Goal: Transaction & Acquisition: Purchase product/service

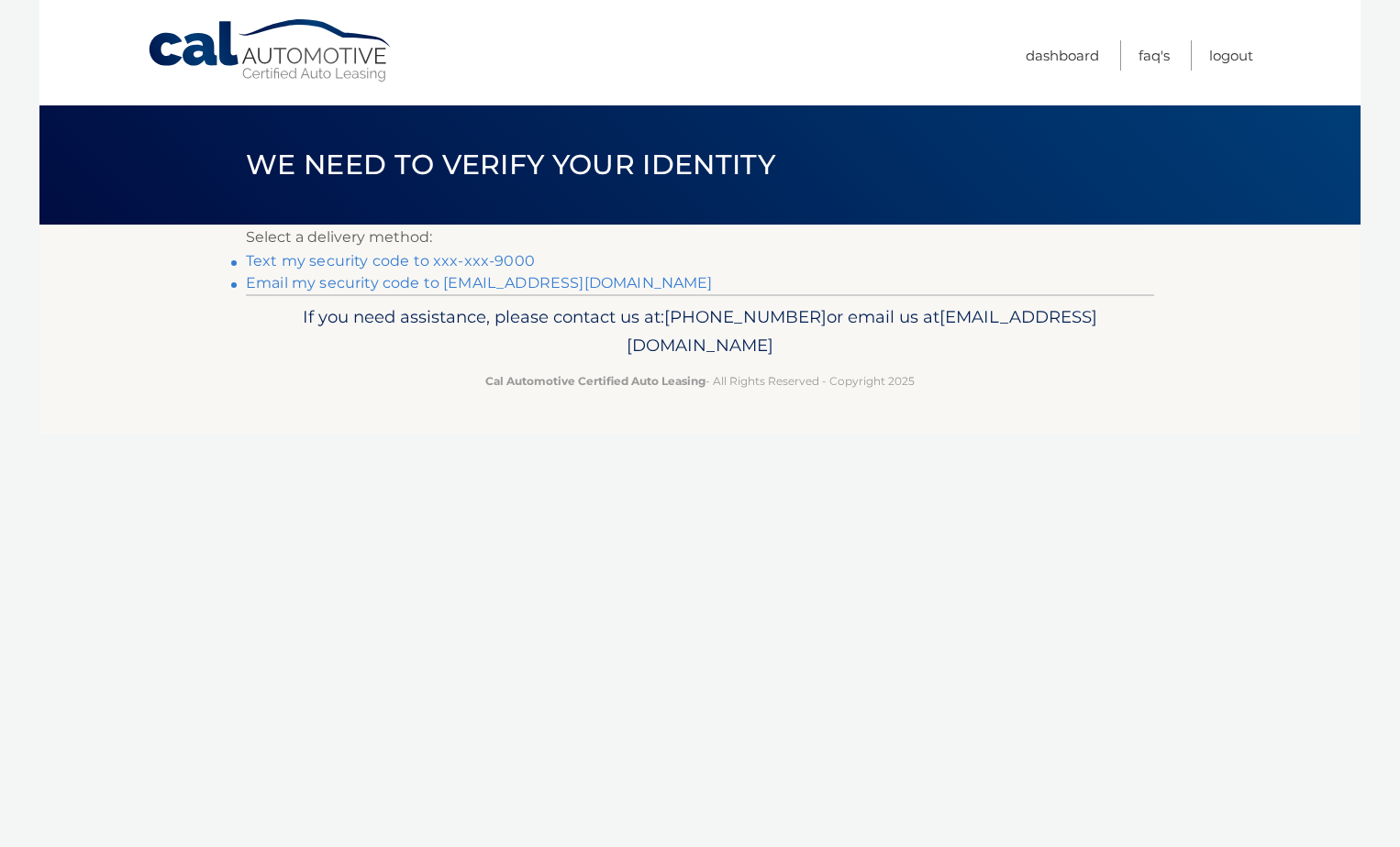
click at [383, 263] on link "Text my security code to xxx-xxx-9000" at bounding box center [391, 260] width 289 height 17
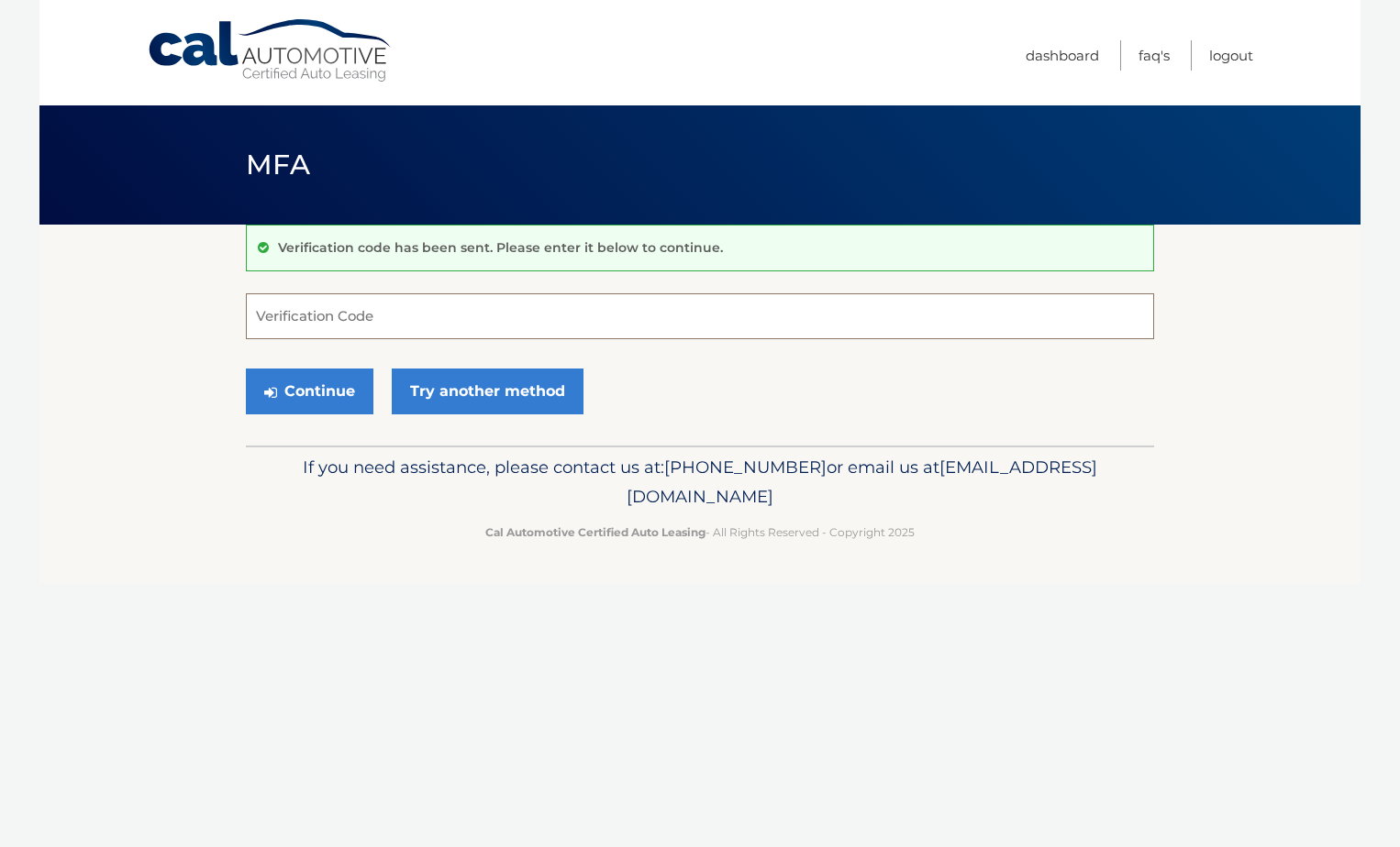
click at [325, 318] on input "Verification Code" at bounding box center [700, 316] width 908 height 46
type input "549786"
click at [331, 387] on button "Continue" at bounding box center [309, 391] width 127 height 46
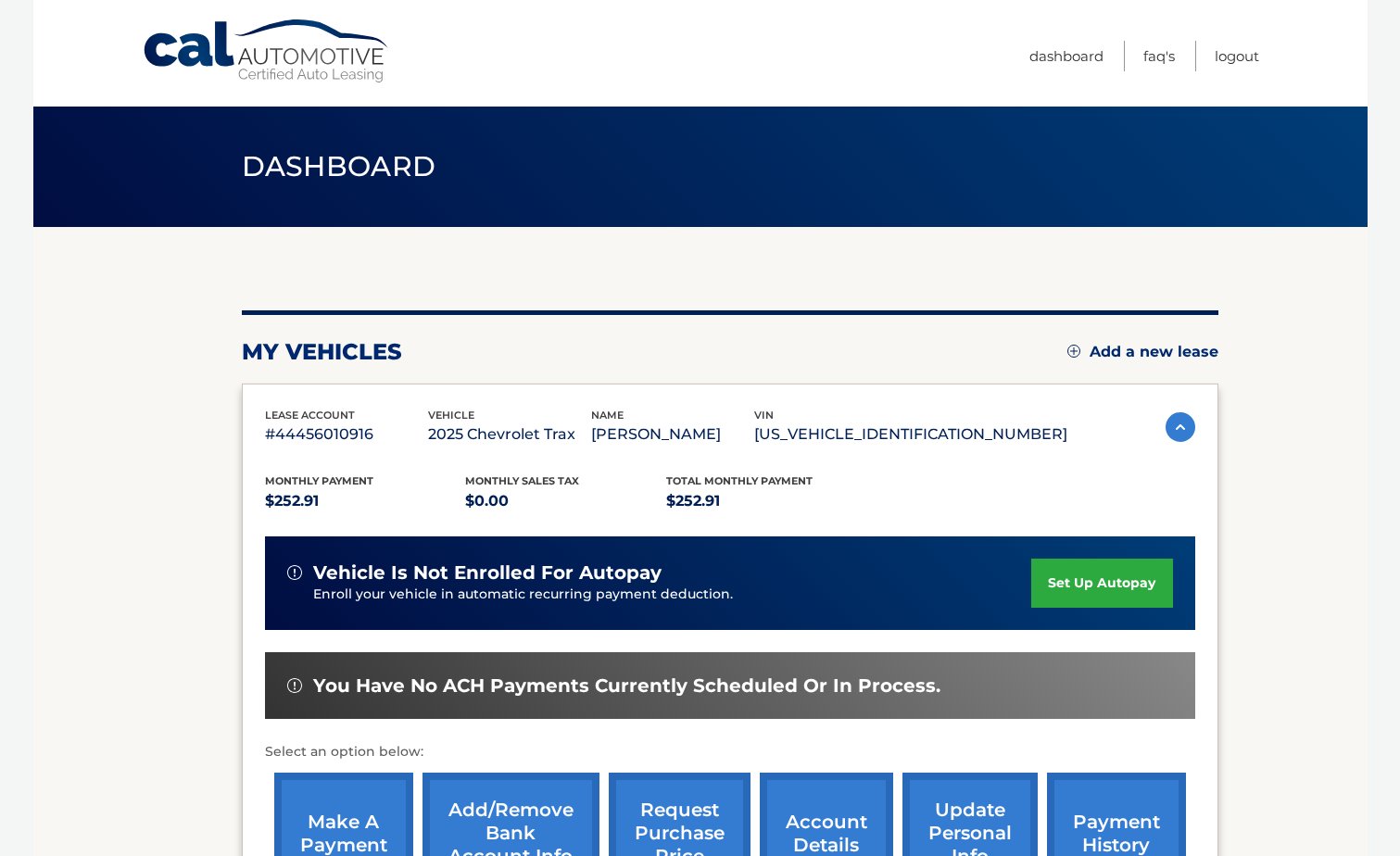
scroll to position [267, 0]
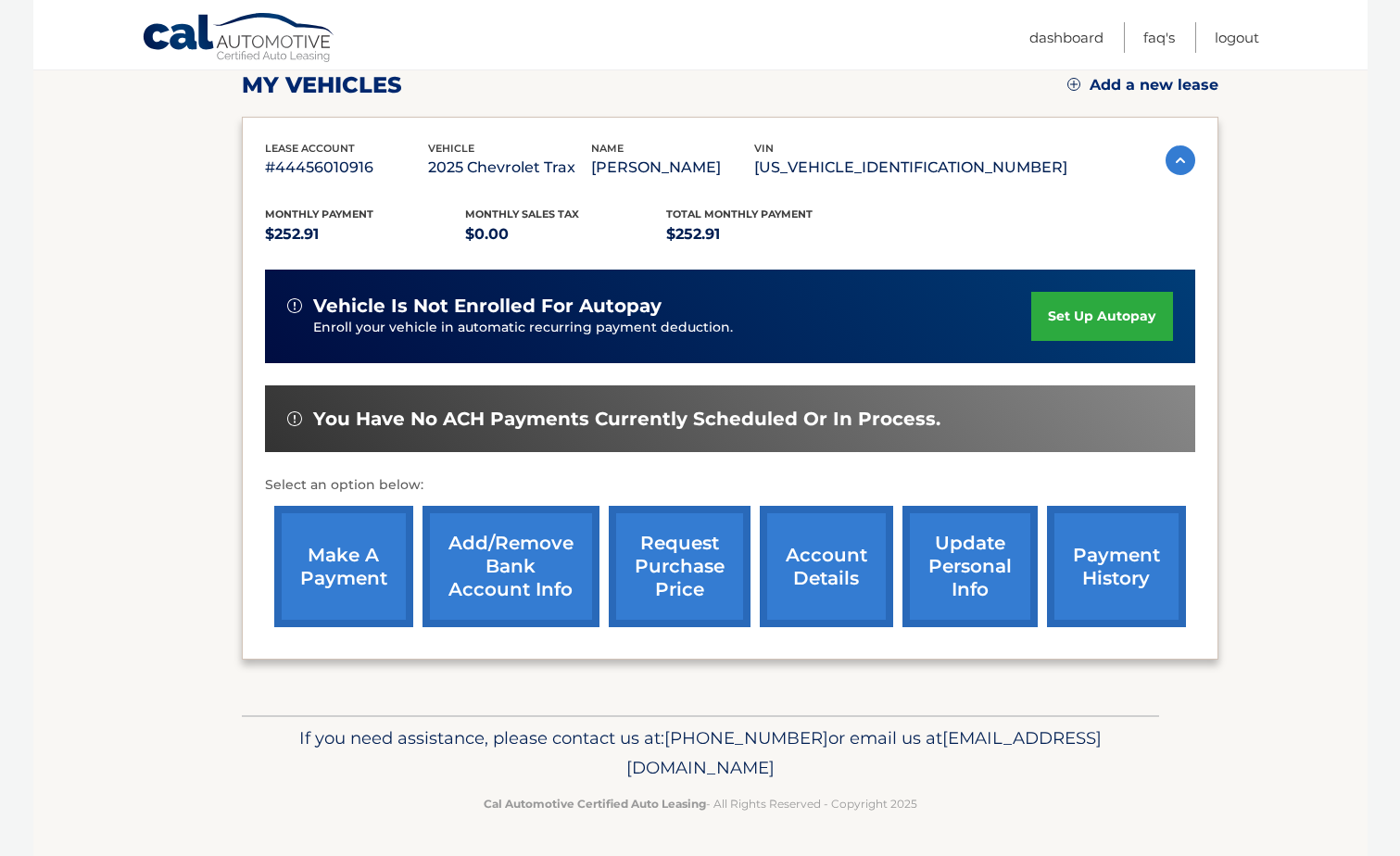
click at [1107, 562] on link "payment history" at bounding box center [1117, 566] width 139 height 121
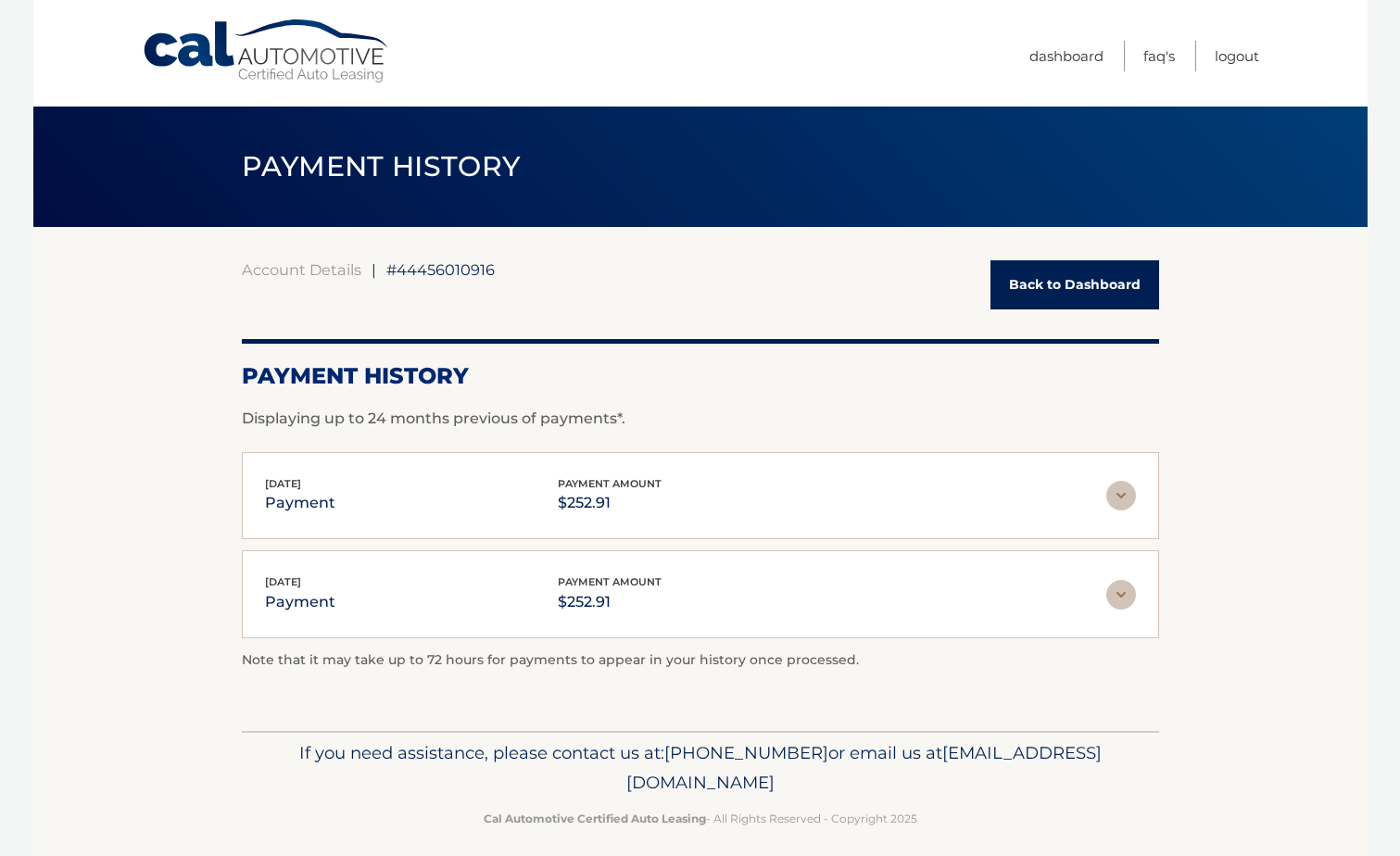
click at [1122, 590] on img at bounding box center [1121, 595] width 30 height 30
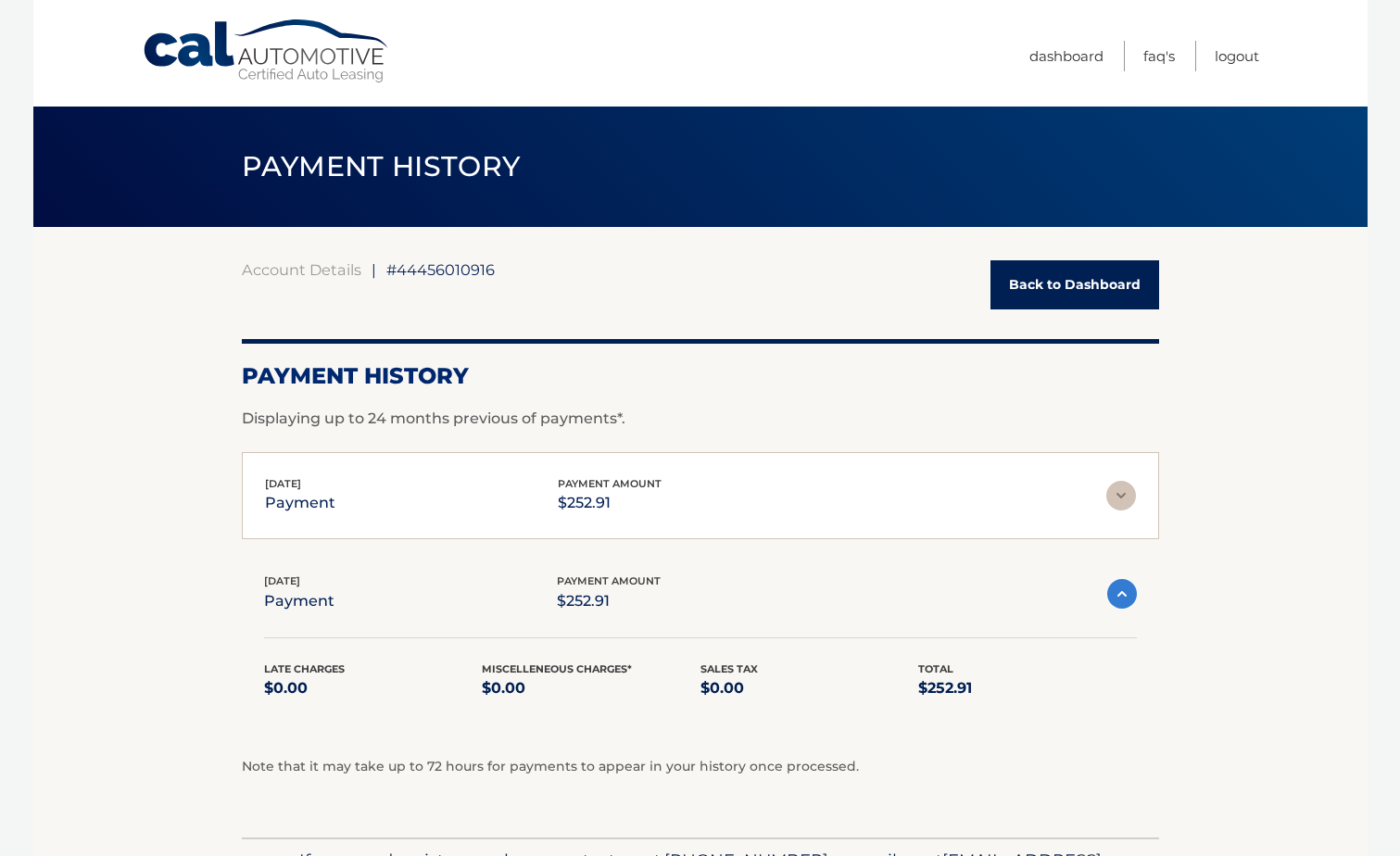
click at [1127, 503] on img at bounding box center [1121, 496] width 30 height 30
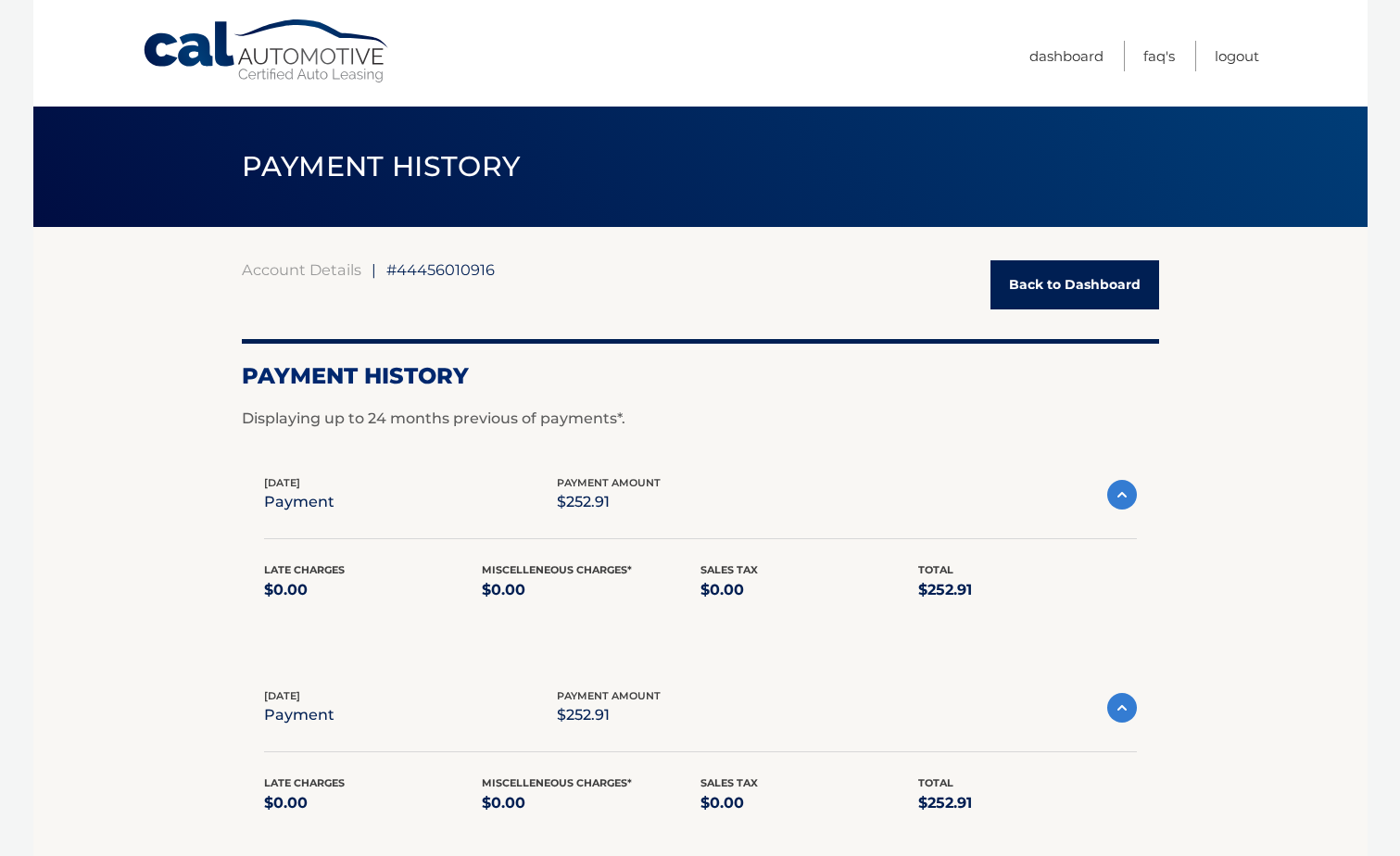
click at [1056, 281] on link "Back to Dashboard" at bounding box center [1074, 285] width 169 height 50
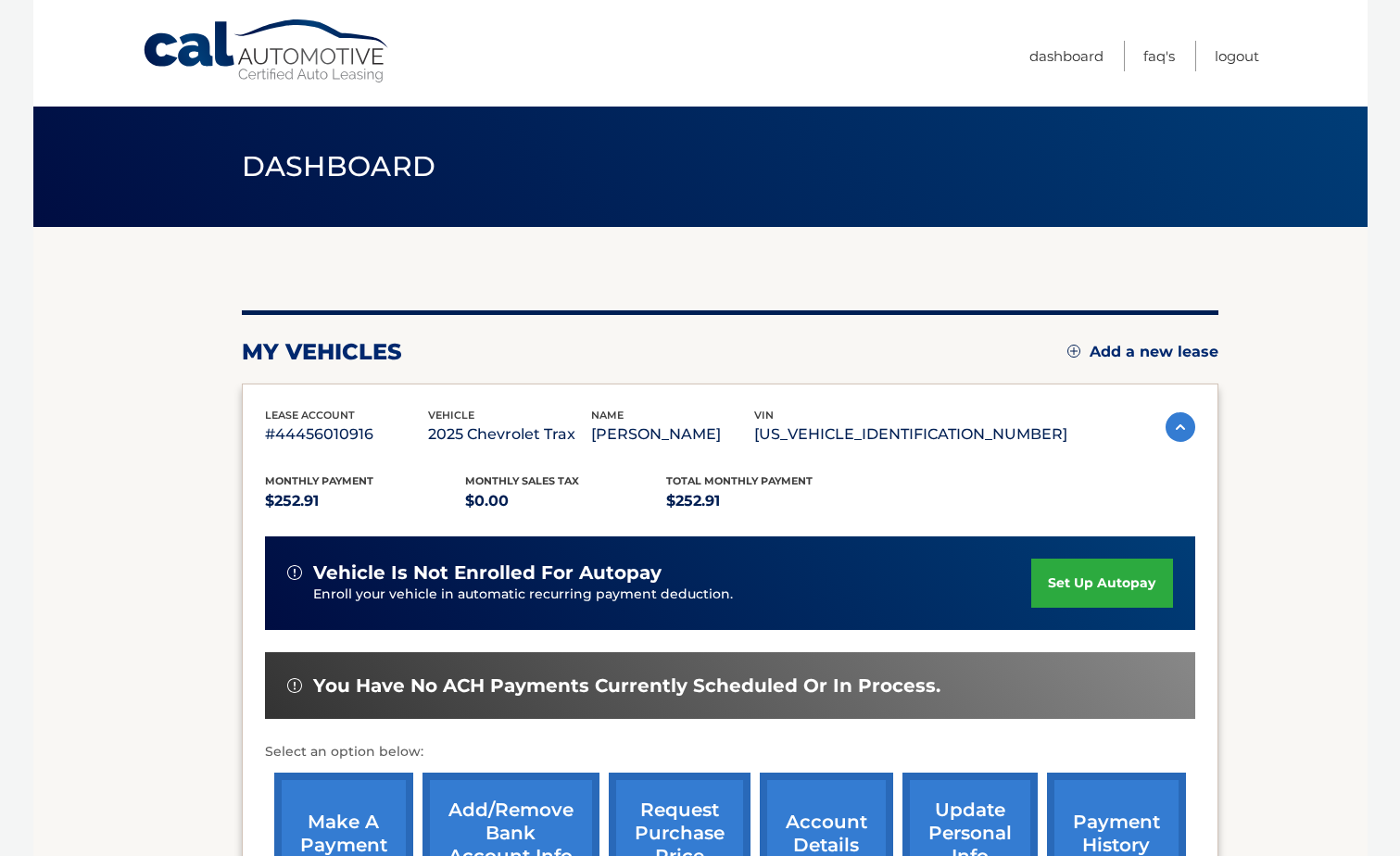
scroll to position [185, 0]
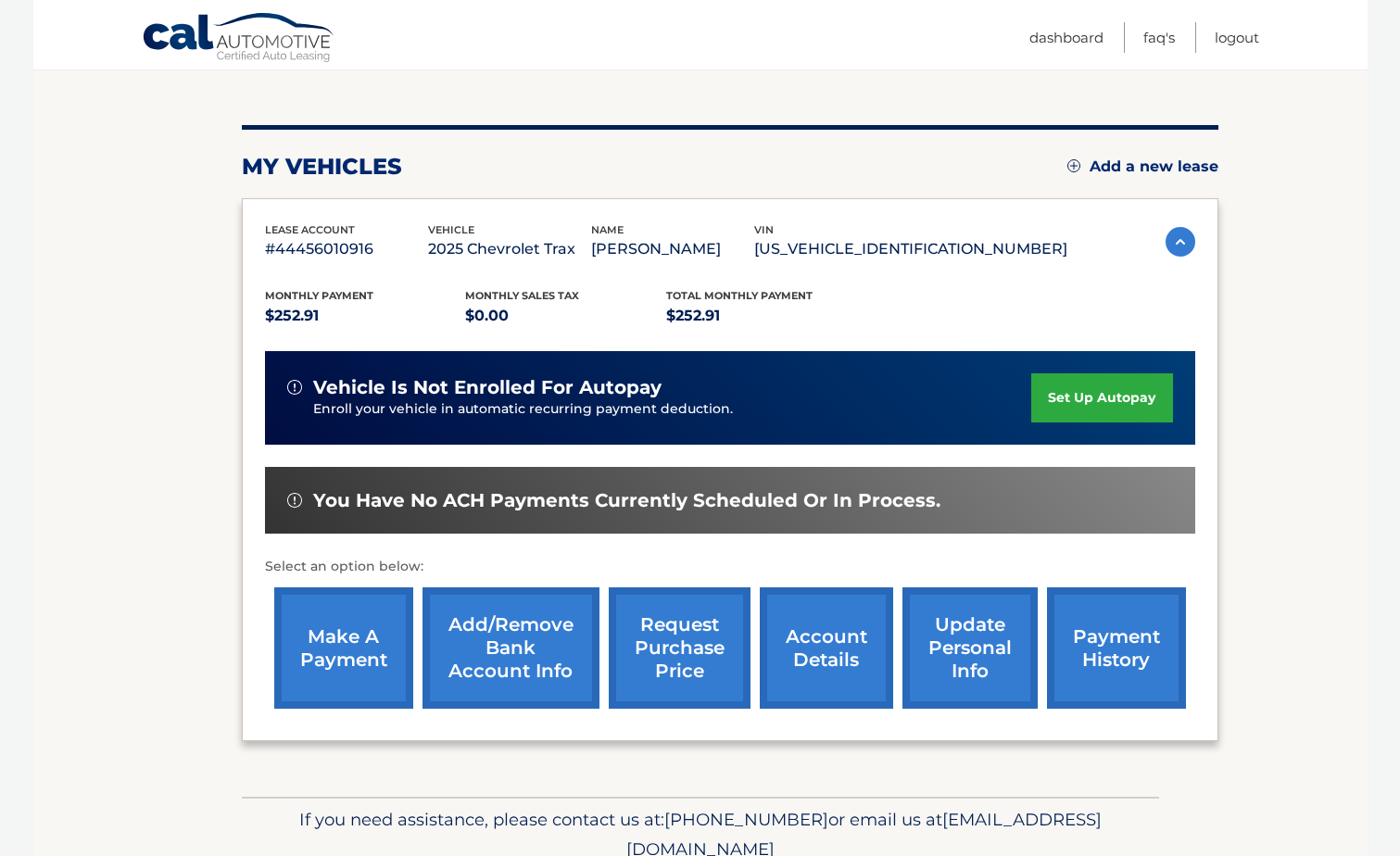
click at [346, 654] on link "make a payment" at bounding box center [344, 647] width 139 height 121
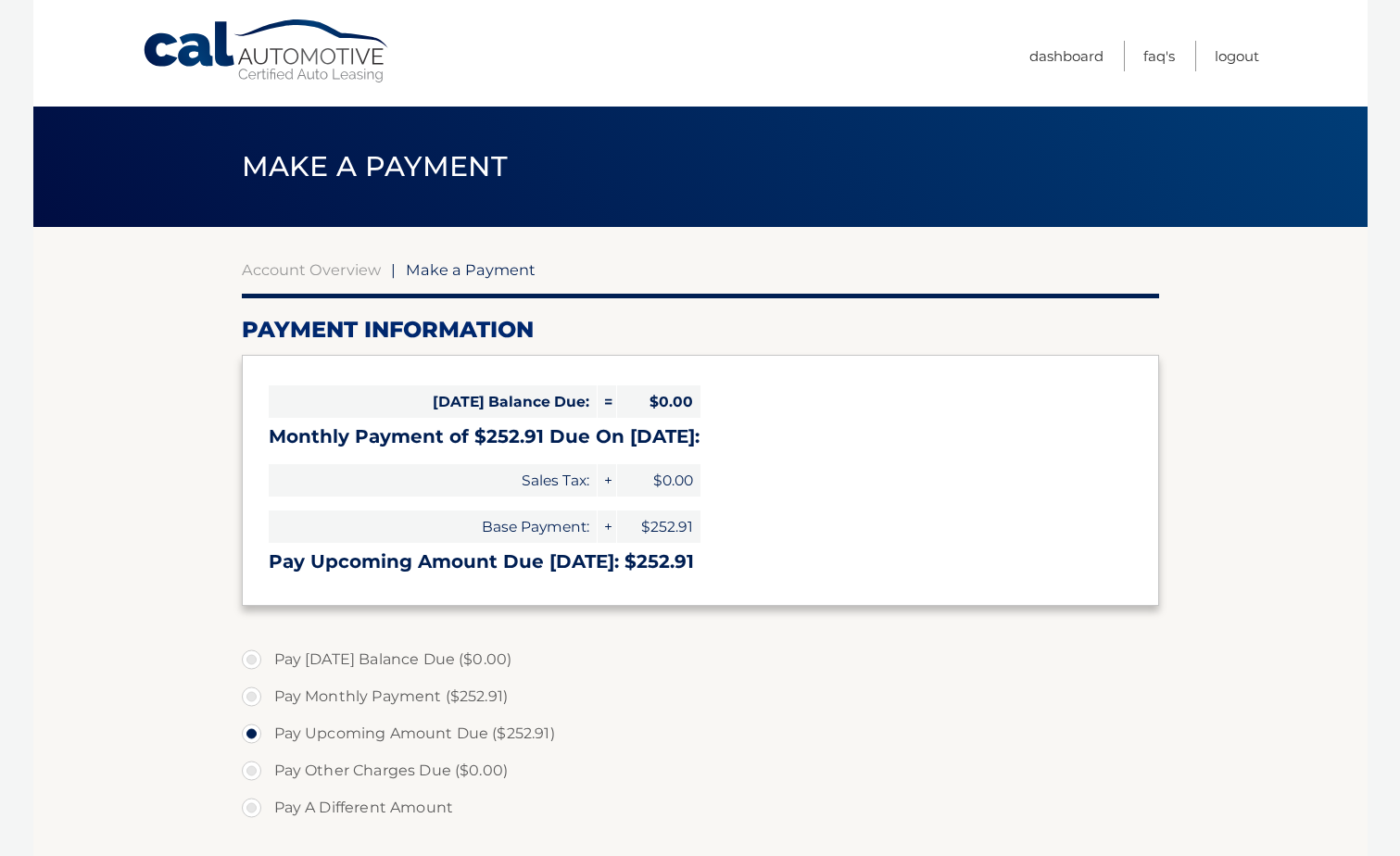
select select "MDRmYjg0ZWMtNzQ4Yi00ZTUyLTg1ZjMtZTFhM2I0NmQyMjEw"
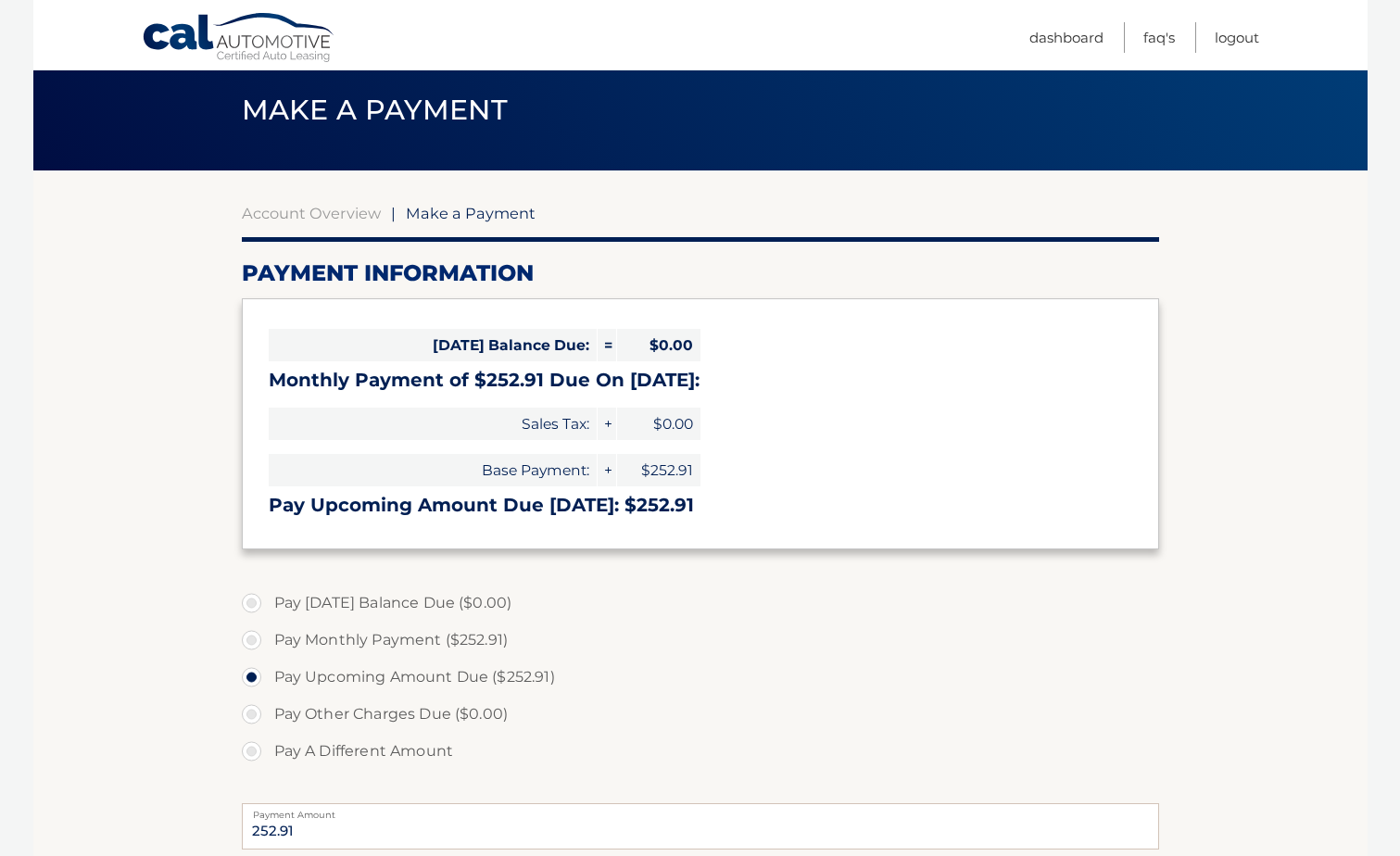
scroll to position [278, 0]
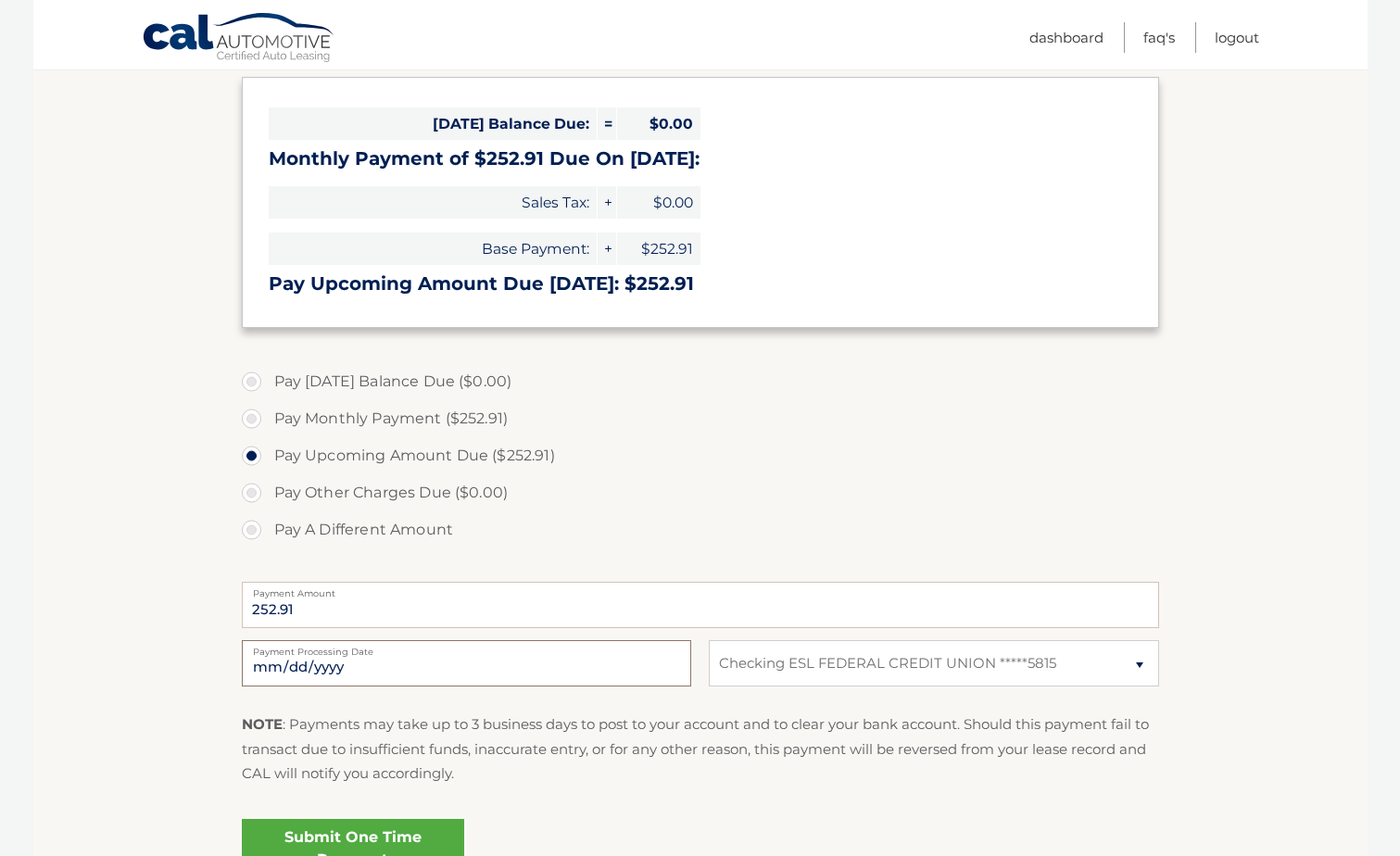
click at [459, 665] on input "2025-10-08" at bounding box center [467, 663] width 450 height 47
type input "2025-10-16"
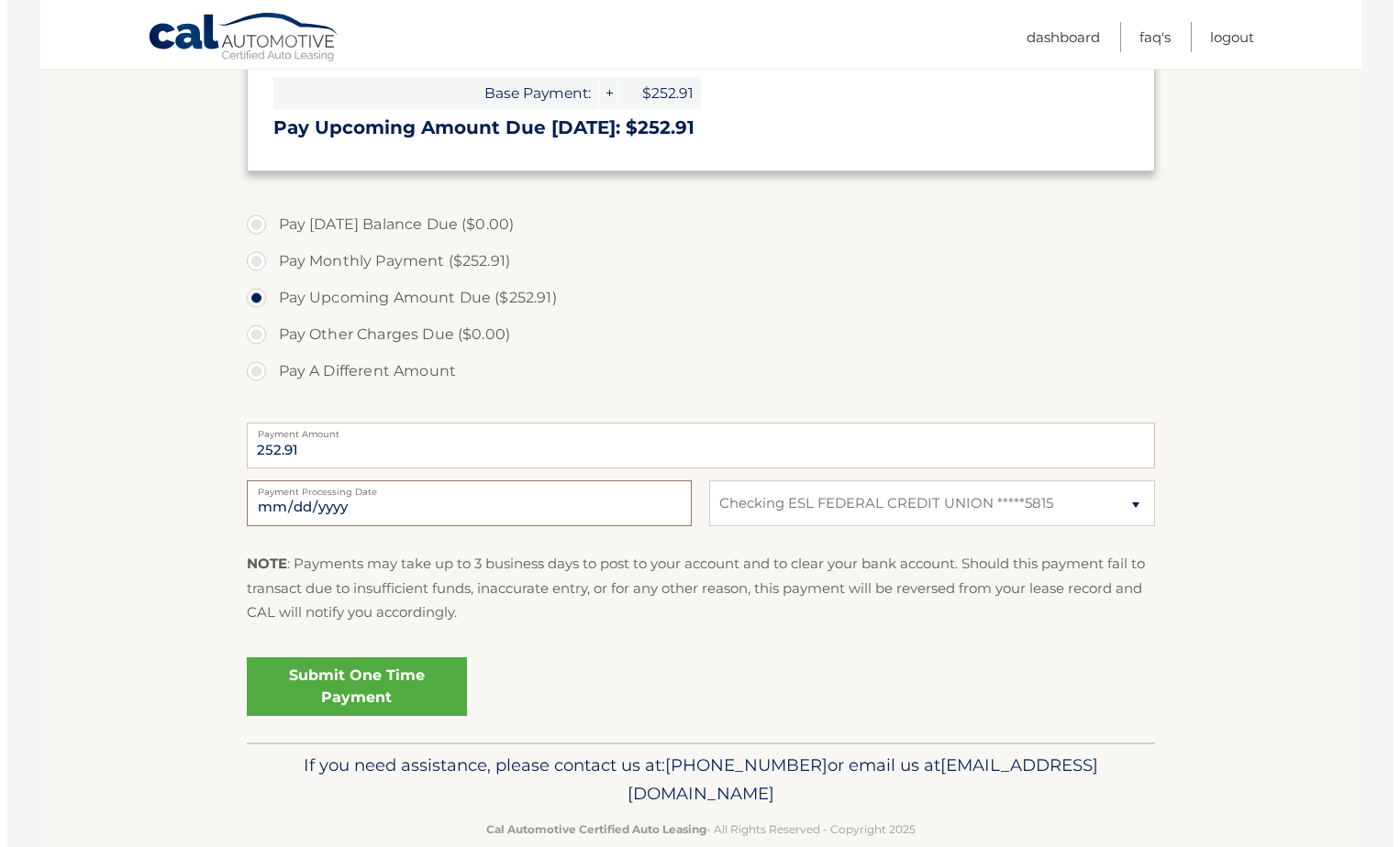
scroll to position [463, 0]
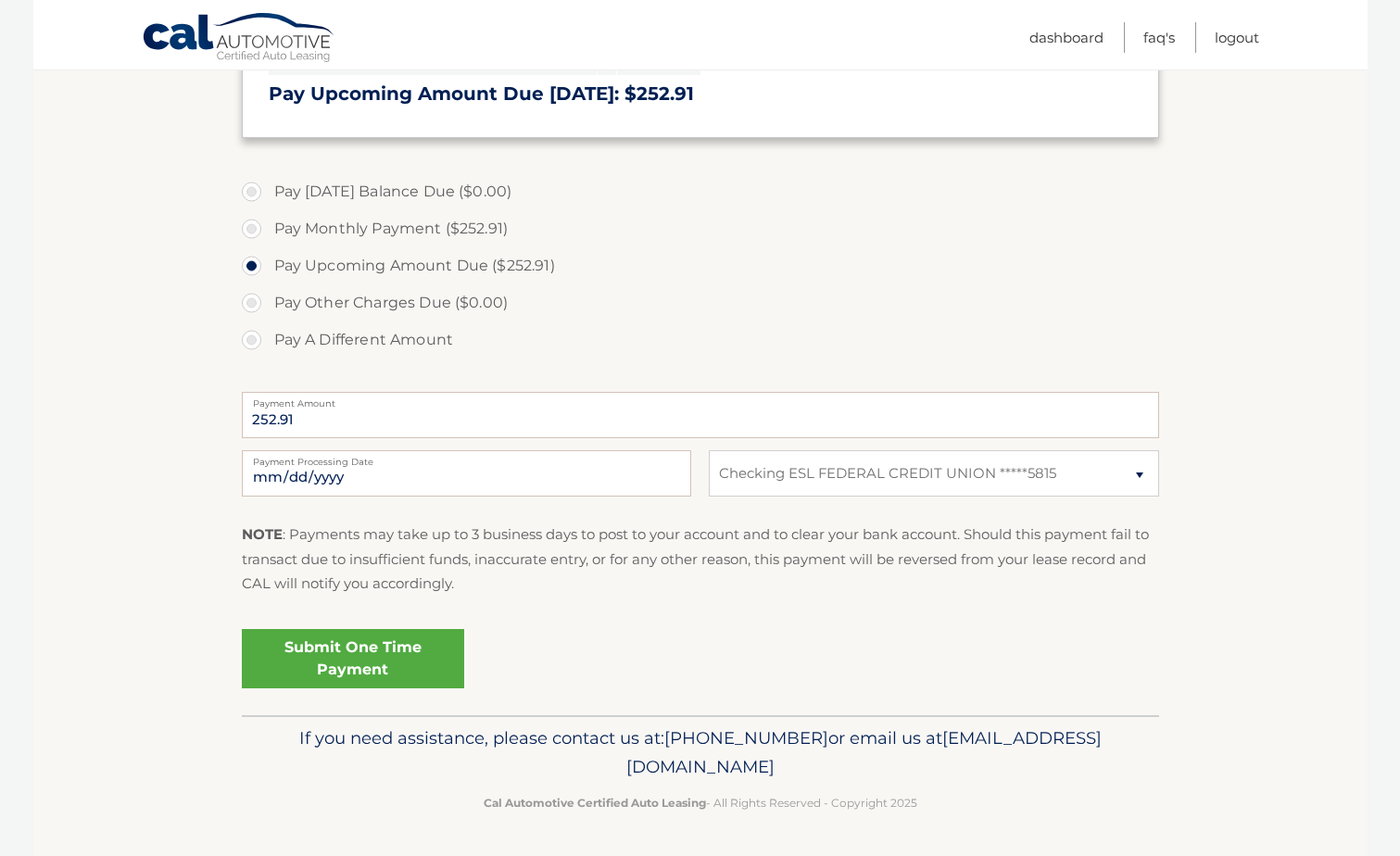
click at [352, 653] on link "Submit One Time Payment" at bounding box center [353, 659] width 222 height 59
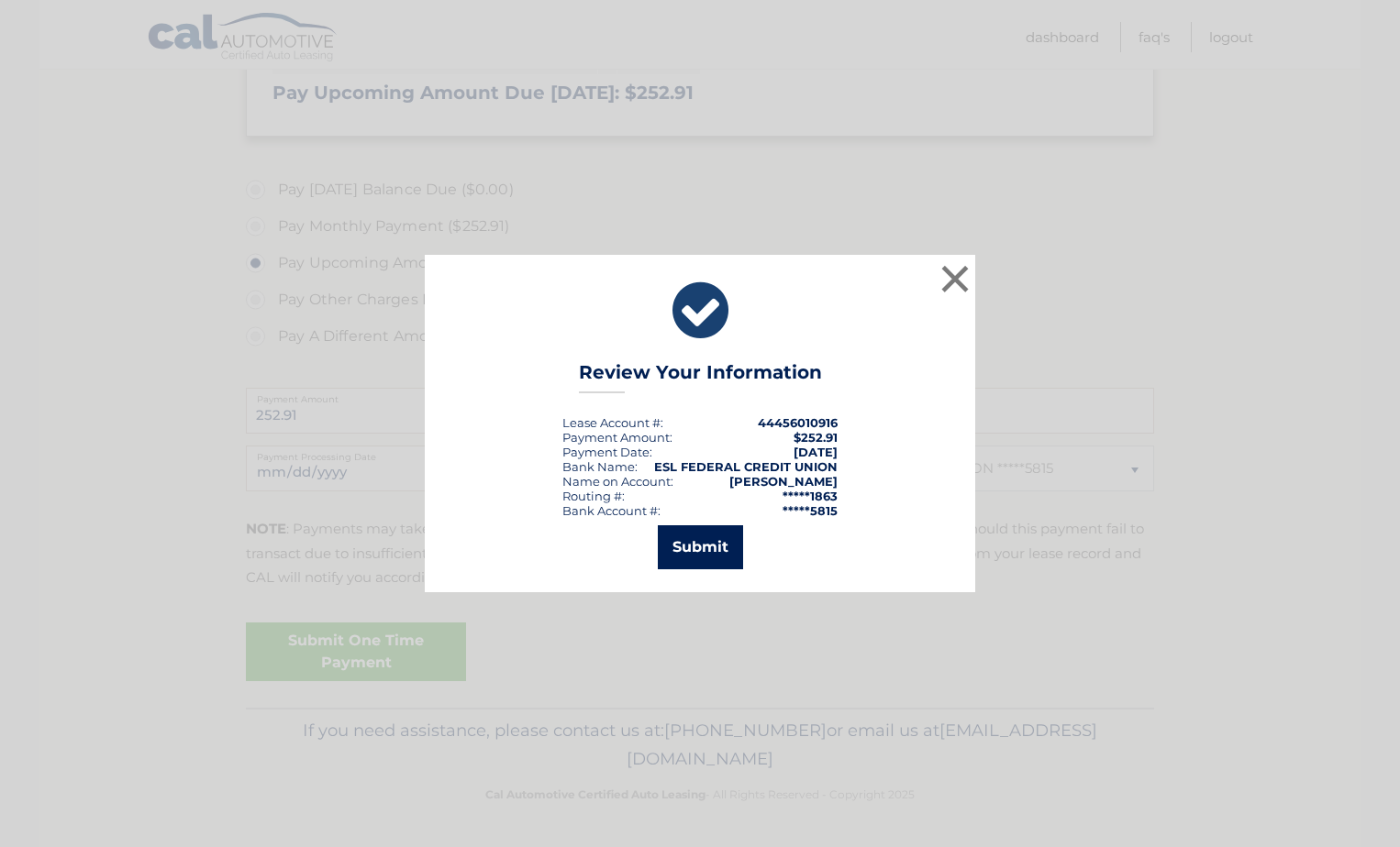
click at [692, 546] on button "Submit" at bounding box center [700, 547] width 85 height 44
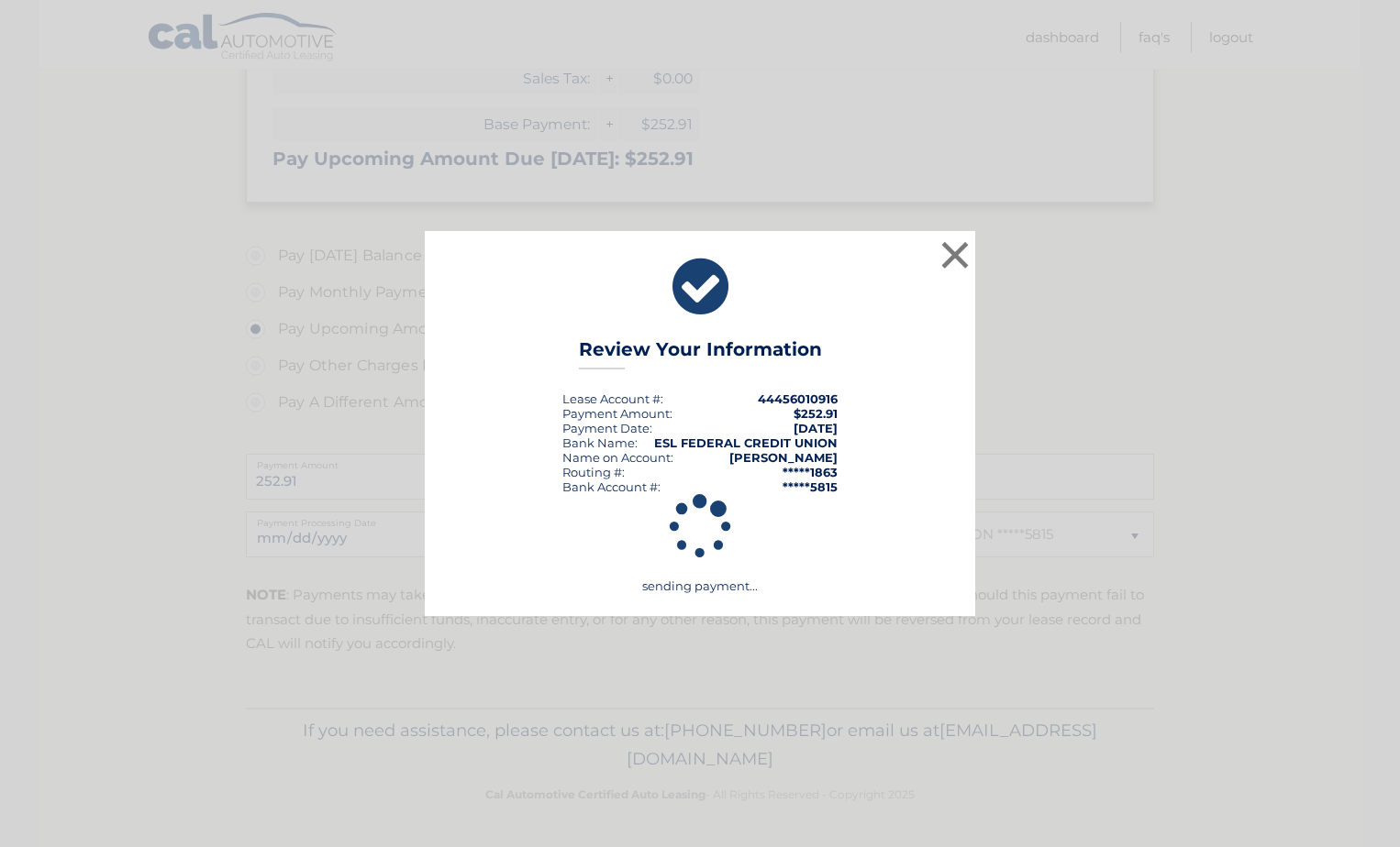
scroll to position [397, 0]
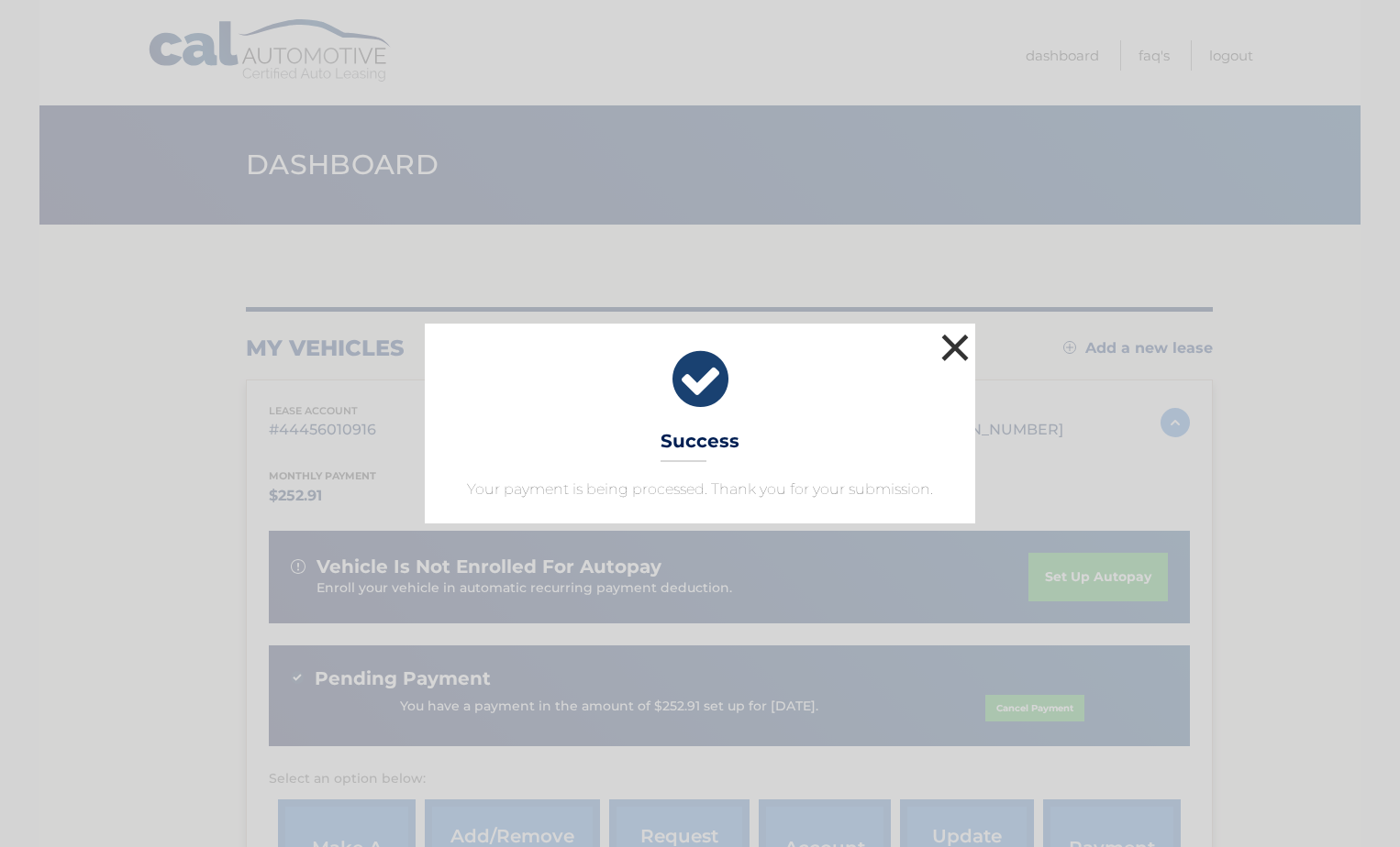
drag, startPoint x: 954, startPoint y: 350, endPoint x: 974, endPoint y: 337, distance: 23.9
click at [954, 350] on button "×" at bounding box center [955, 347] width 37 height 37
